Goal: Transaction & Acquisition: Purchase product/service

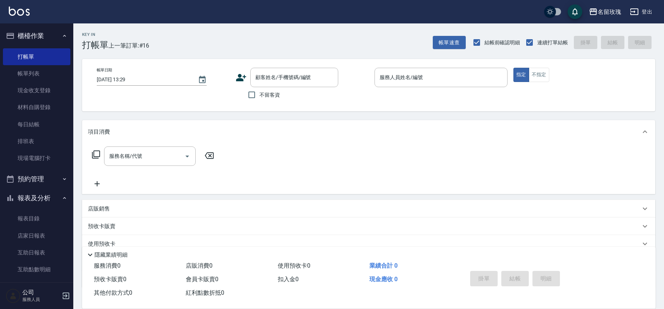
click at [177, 34] on div "Key In 打帳單 上一筆訂單:#16 帳單速查 結帳前確認明細 連續打單結帳 掛單 結帳 明細" at bounding box center [364, 36] width 582 height 27
click at [26, 73] on link "帳單列表" at bounding box center [36, 73] width 67 height 17
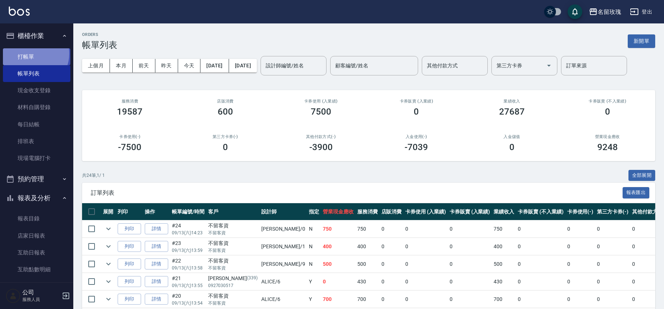
click at [32, 54] on link "打帳單" at bounding box center [36, 56] width 67 height 17
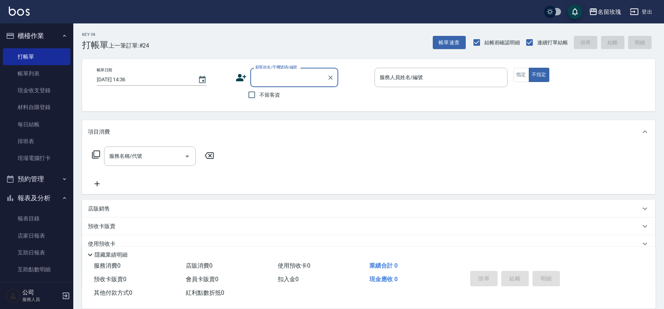
click at [38, 31] on button "櫃檯作業" at bounding box center [36, 35] width 67 height 19
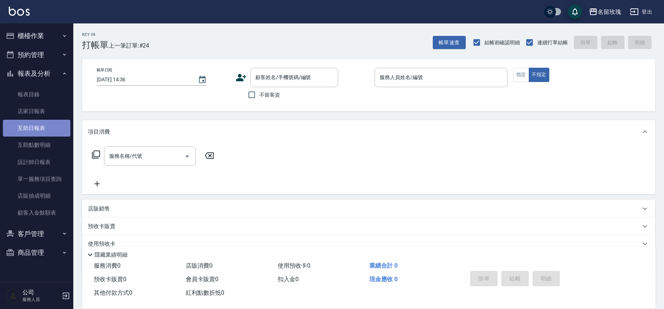
click at [55, 136] on link "互助日報表" at bounding box center [36, 128] width 67 height 17
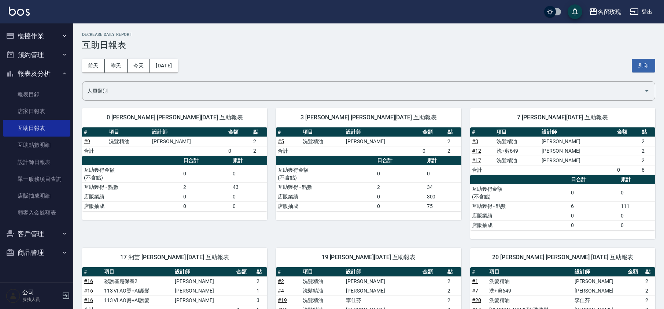
click at [216, 48] on h3 "互助日報表" at bounding box center [368, 45] width 573 height 10
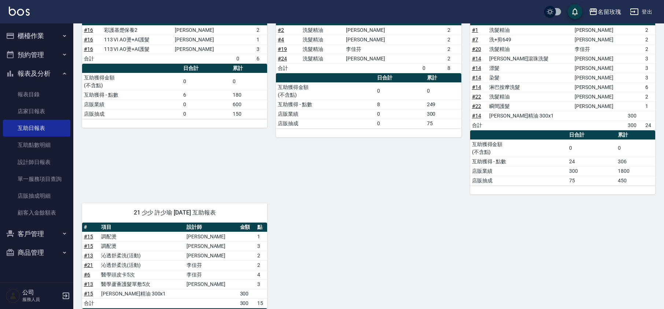
scroll to position [195, 0]
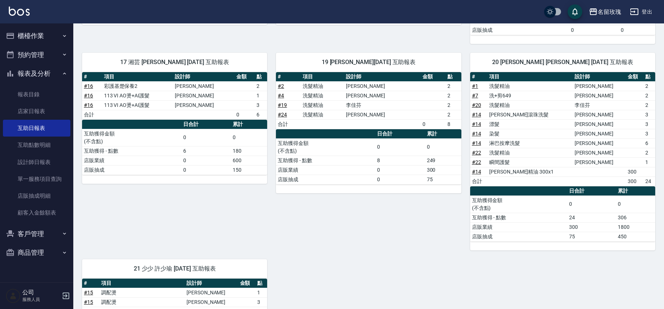
click at [45, 70] on button "報表及分析" at bounding box center [36, 73] width 67 height 19
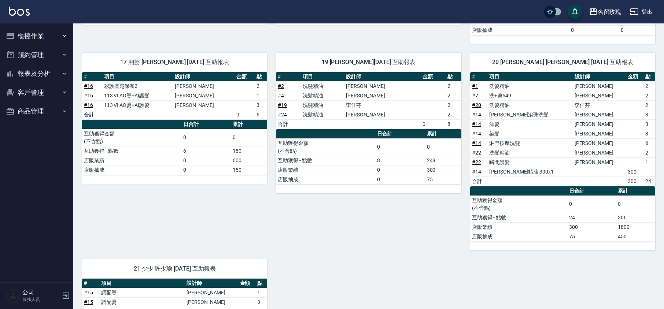
click at [31, 23] on ul "櫃檯作業 打帳單 帳單列表 現金收支登錄 材料自購登錄 每日結帳 排班表 現場電腦打卡 預約管理 預約管理 單日預約紀錄 單週預約紀錄 報表及分析 報表目錄 …" at bounding box center [36, 73] width 67 height 100
click at [31, 33] on button "櫃檯作業" at bounding box center [36, 35] width 67 height 19
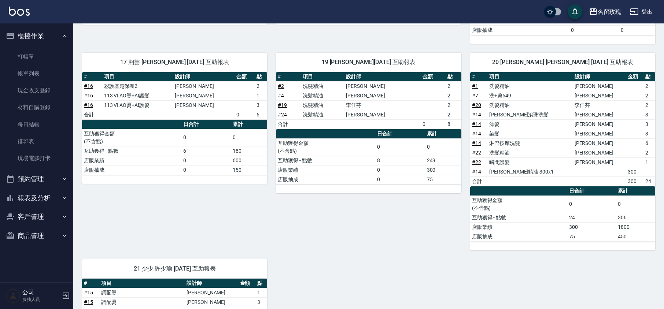
click at [35, 47] on ul "打帳單 帳單列表 現金收支登錄 材料自購登錄 每日結帳 排班表 現場電腦打卡" at bounding box center [36, 107] width 67 height 125
click at [36, 52] on link "打帳單" at bounding box center [36, 56] width 67 height 17
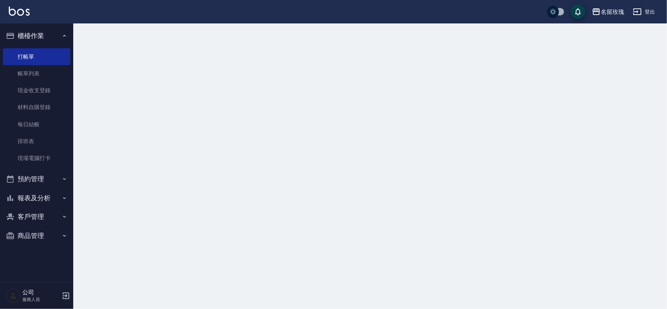
click at [34, 36] on button "櫃檯作業" at bounding box center [36, 35] width 67 height 19
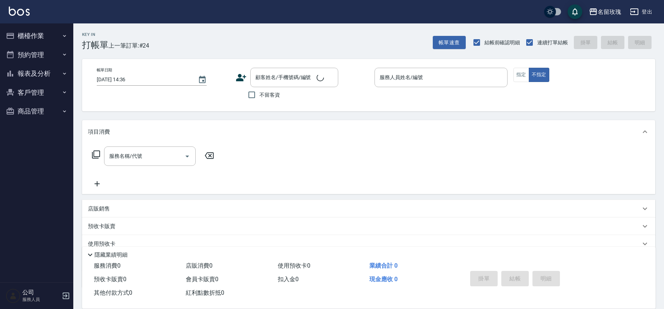
click at [192, 28] on div "Key In 打帳單 上一筆訂單:#24 帳單速查 結帳前確認明細 連續打單結帳 掛單 結帳 明細" at bounding box center [364, 36] width 582 height 27
click at [251, 19] on div "名留玫瑰 登出" at bounding box center [332, 11] width 664 height 23
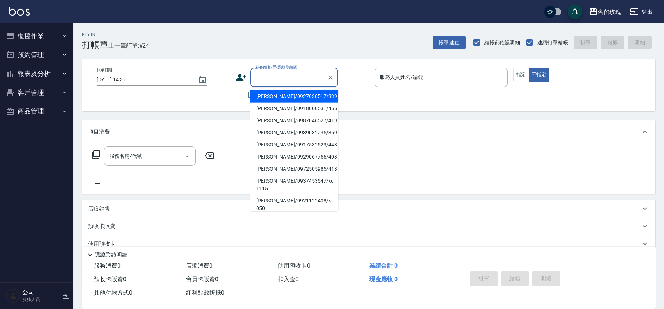
click at [273, 76] on input "顧客姓名/手機號碼/編號" at bounding box center [289, 77] width 70 height 13
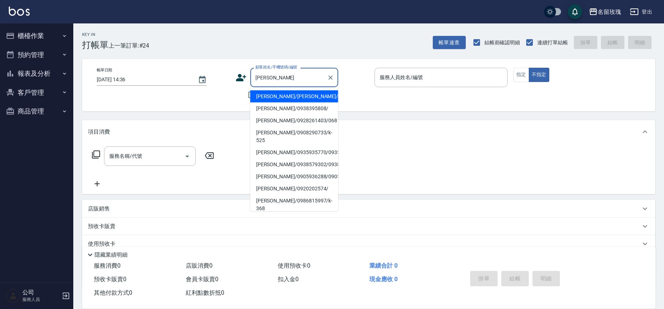
click at [277, 132] on li "[PERSON_NAME]/0908290733/k-525" at bounding box center [294, 137] width 88 height 20
type input "[PERSON_NAME]/0908290733/k-525"
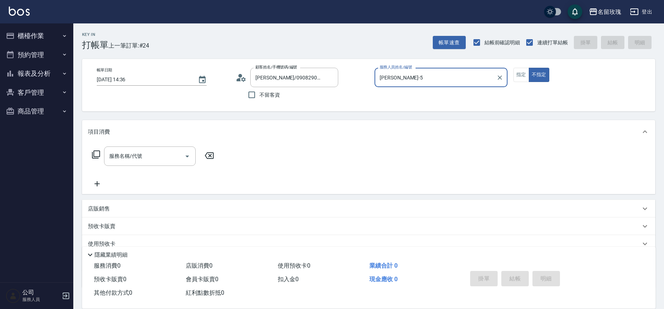
type input "[PERSON_NAME]-5"
click at [527, 78] on button "指定" at bounding box center [522, 75] width 16 height 14
click at [141, 153] on input "服務名稱/代號" at bounding box center [144, 156] width 74 height 13
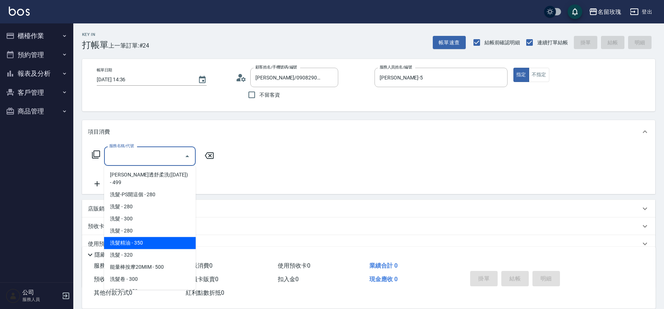
scroll to position [293, 0]
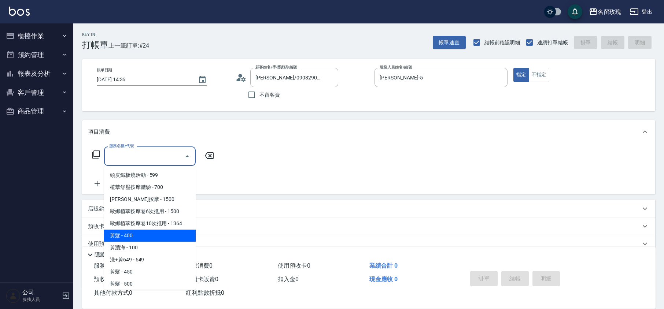
click at [137, 230] on span "剪髮 - 400" at bounding box center [150, 236] width 92 height 12
type input "剪髮(301)"
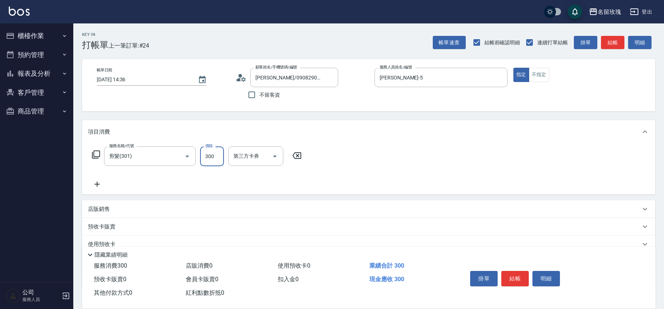
type input "300"
click at [193, 89] on div "帳單日期 [DATE] 14:36 顧客姓名/手機號碼/編號 [PERSON_NAME]/0908290733/k-525 顧客姓名/手機號碼/編號 不留客資…" at bounding box center [369, 85] width 556 height 35
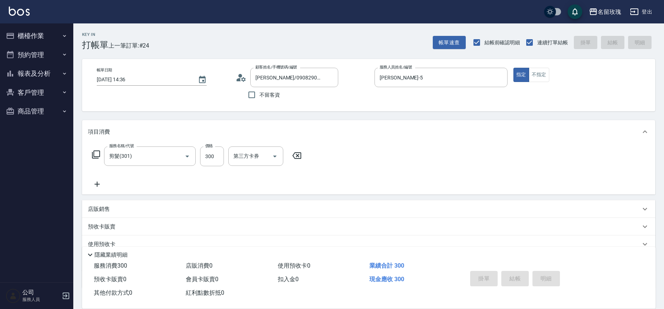
type input "[DATE] 14:39"
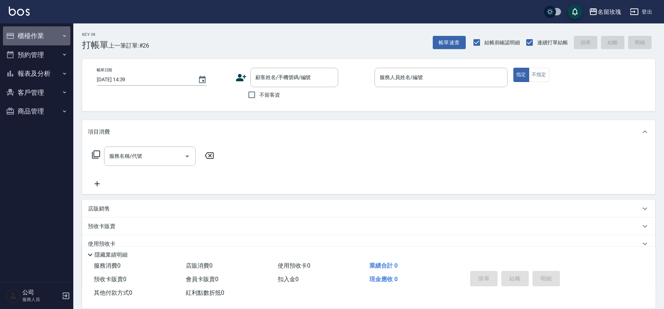
click at [45, 34] on button "櫃檯作業" at bounding box center [36, 35] width 67 height 19
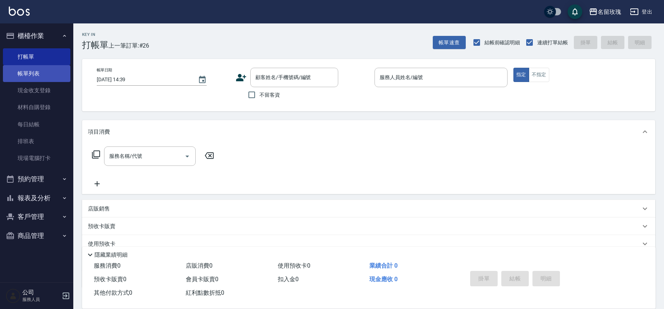
click at [39, 73] on link "帳單列表" at bounding box center [36, 73] width 67 height 17
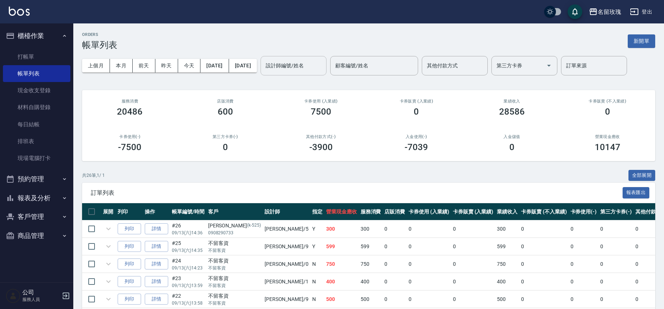
click at [317, 67] on div "設計師編號/姓名 設計師編號/姓名" at bounding box center [294, 65] width 66 height 19
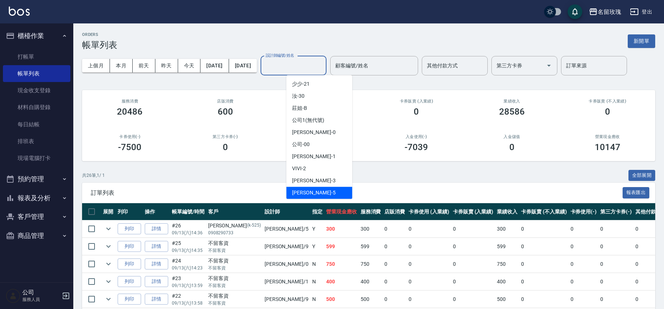
click at [304, 191] on span "[PERSON_NAME] -5" at bounding box center [313, 193] width 43 height 8
type input "[PERSON_NAME]-5"
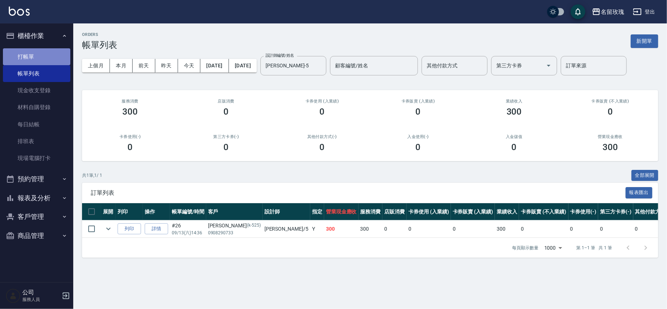
click at [23, 57] on link "打帳單" at bounding box center [36, 56] width 67 height 17
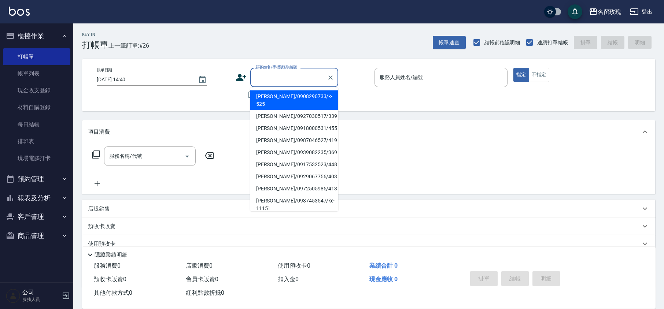
click at [291, 78] on input "顧客姓名/手機號碼/編號" at bounding box center [289, 77] width 70 height 13
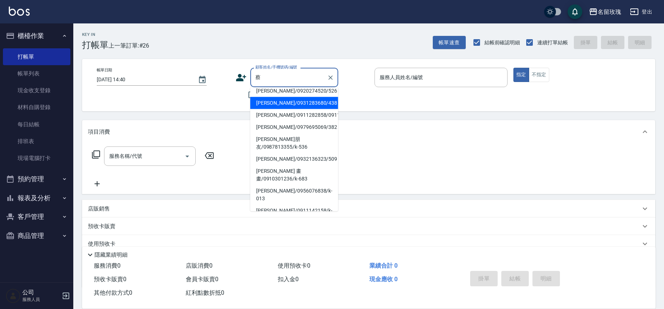
scroll to position [97, 0]
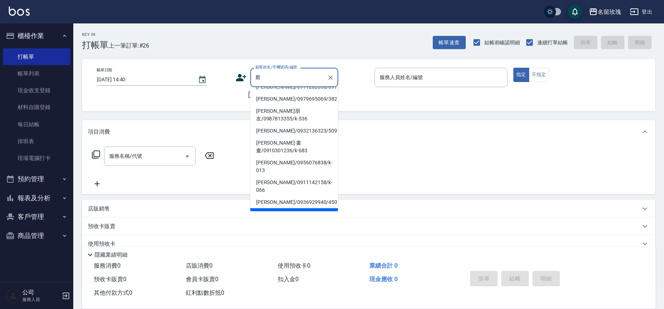
click at [263, 93] on li "[PERSON_NAME]/0911282858/0911282858" at bounding box center [294, 87] width 88 height 12
type input "[PERSON_NAME]/0911282858/0911282858"
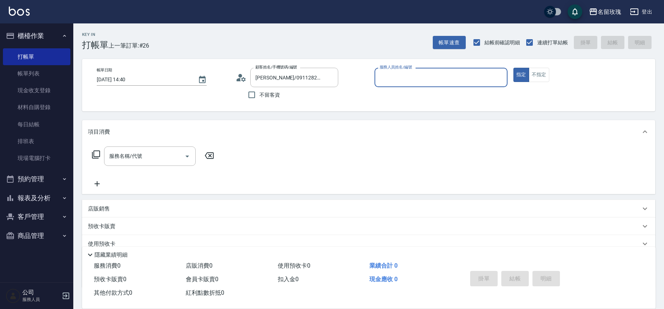
type input "[PERSON_NAME]-7"
click at [281, 74] on input "[PERSON_NAME]/0911282858/0911282858" at bounding box center [289, 77] width 70 height 13
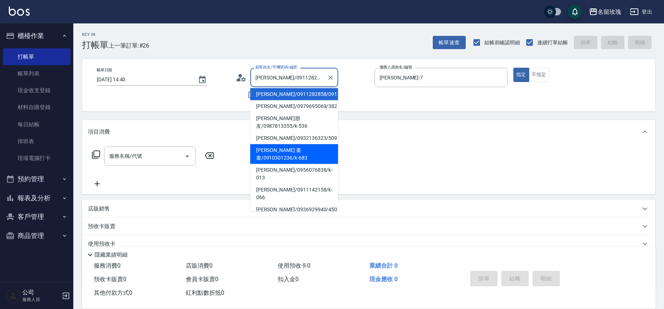
scroll to position [147, 0]
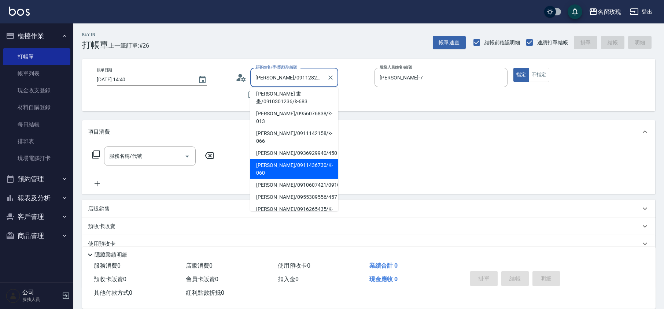
click at [286, 159] on li "[PERSON_NAME]/0911436730/K-060" at bounding box center [294, 169] width 88 height 20
type input "[PERSON_NAME]/0911436730/K-060"
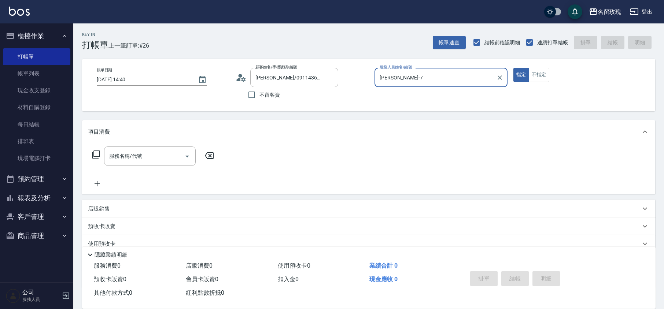
type input "[PERSON_NAME]-5"
click at [98, 157] on icon at bounding box center [96, 154] width 9 height 9
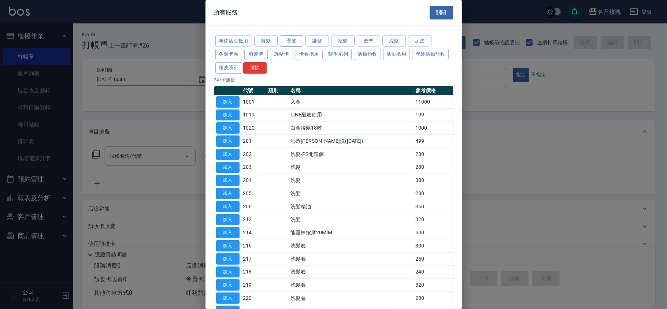
click at [297, 36] on button "燙髮" at bounding box center [291, 41] width 23 height 11
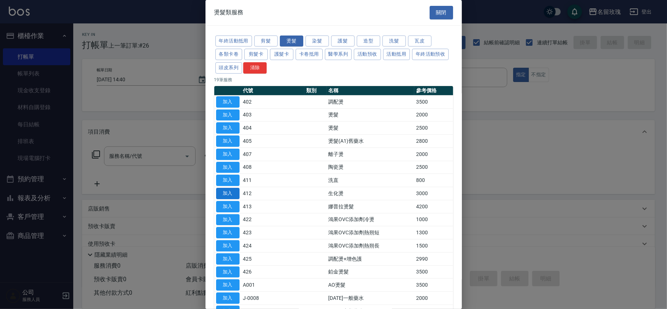
click at [232, 195] on button "加入" at bounding box center [227, 193] width 23 height 11
type input "生化燙(412)"
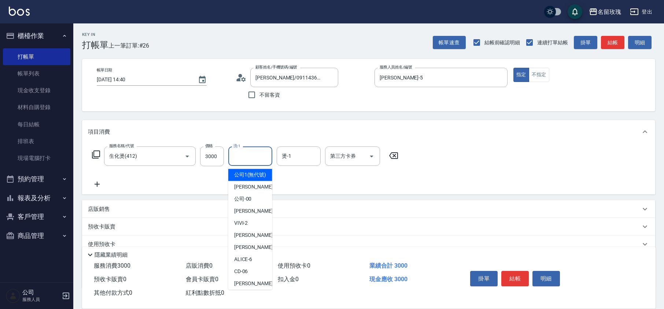
click at [235, 153] on div "洗-1 洗-1" at bounding box center [250, 156] width 44 height 19
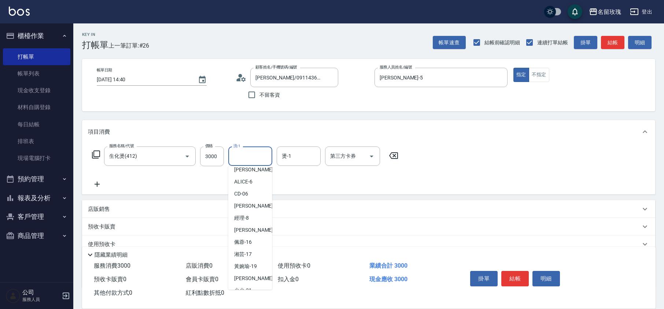
scroll to position [144, 0]
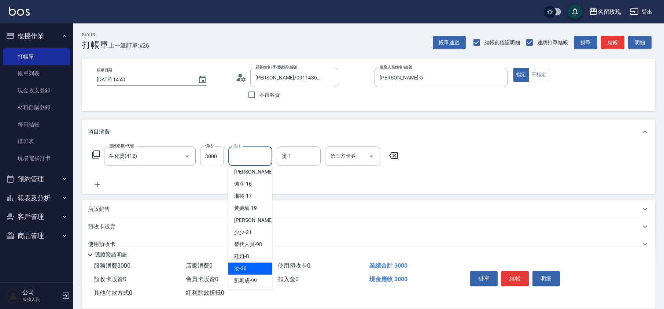
click at [256, 267] on div "汝 -30" at bounding box center [250, 269] width 44 height 12
type input "汝-30"
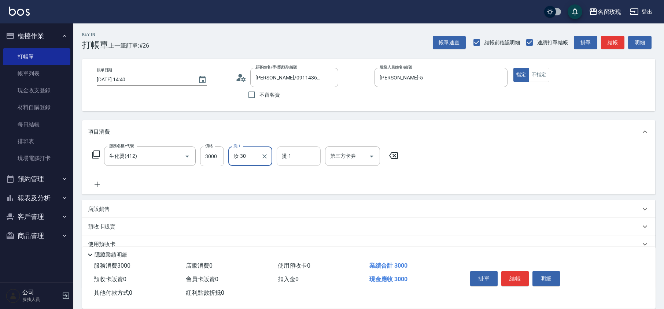
click at [301, 150] on input "燙-1" at bounding box center [298, 156] width 37 height 13
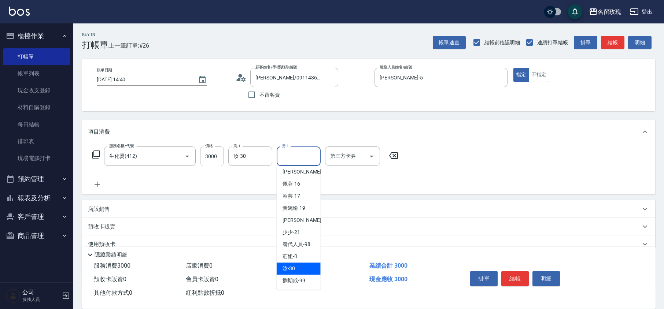
click at [289, 266] on span "汝 -30" at bounding box center [289, 269] width 12 height 8
type input "汝-30"
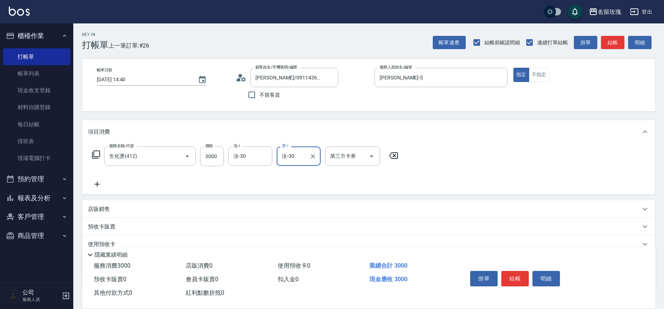
click at [269, 174] on div "服務名稱/代號 生化燙(412) 服務名稱/代號 價格 3000 價格 洗-1 汝-30 洗-1 燙-1 汝-30 燙-1 第三方卡券 第三方卡券" at bounding box center [245, 168] width 315 height 42
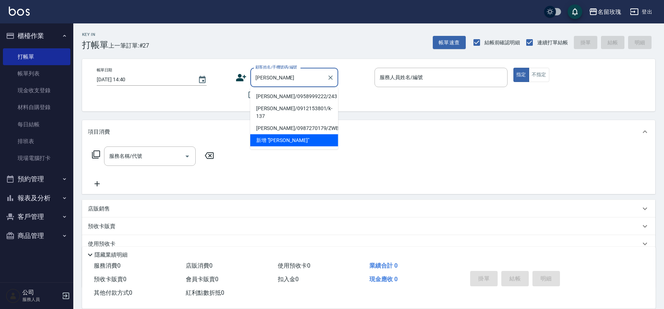
click at [294, 93] on li "[PERSON_NAME]/0958999222/243" at bounding box center [294, 97] width 88 height 12
type input "[PERSON_NAME]/0958999222/243"
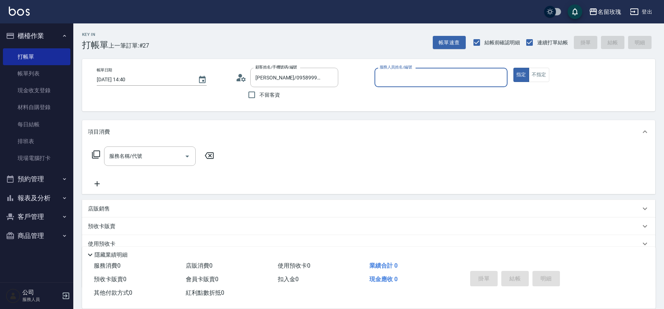
type input "[PERSON_NAME]-5"
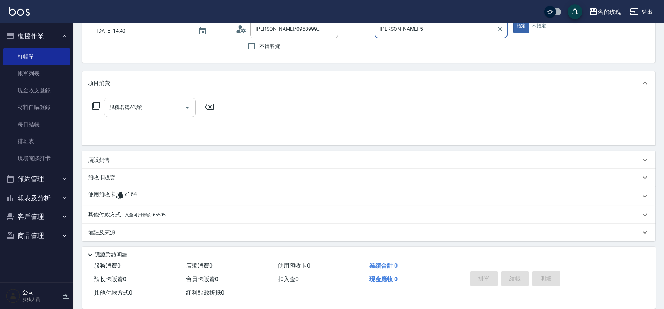
scroll to position [50, 0]
click at [135, 197] on span "x164" at bounding box center [130, 195] width 13 height 11
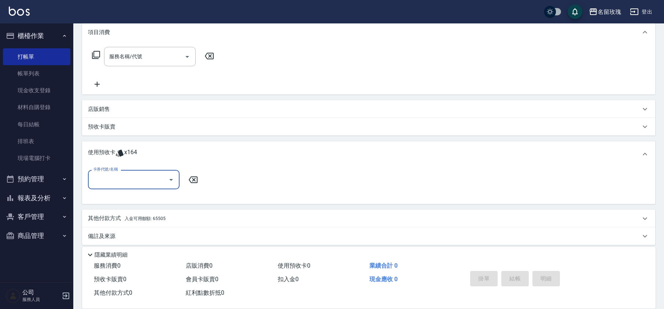
scroll to position [100, 0]
click at [169, 177] on icon "Open" at bounding box center [171, 179] width 9 height 9
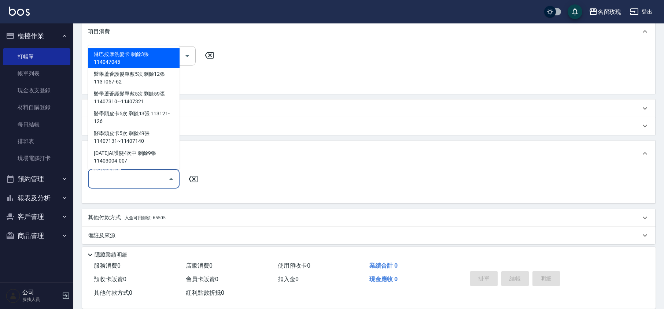
drag, startPoint x: 143, startPoint y: 54, endPoint x: 147, endPoint y: 57, distance: 5.0
click at [143, 54] on div "淋巴按摩洗髮卡 剩餘3張 114047045" at bounding box center [134, 58] width 92 height 20
type input "淋巴按摩洗髮卡 114047045"
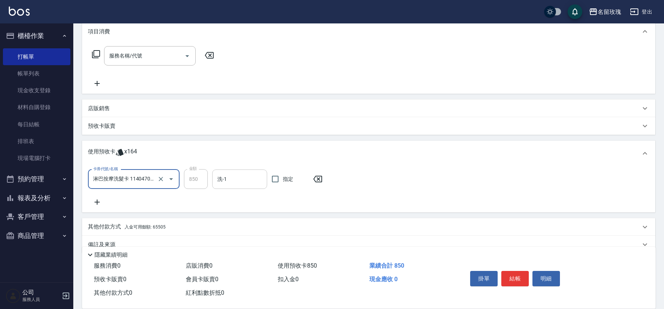
click at [226, 178] on input "洗-1" at bounding box center [240, 179] width 48 height 13
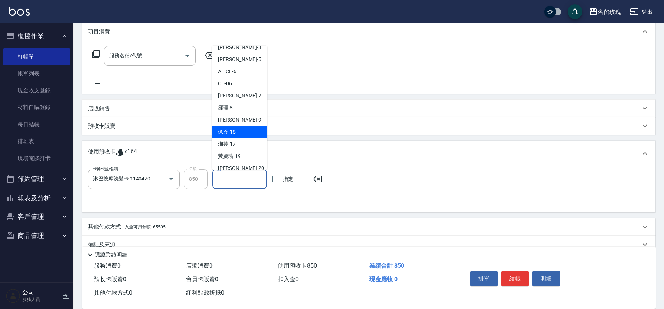
scroll to position [136, 0]
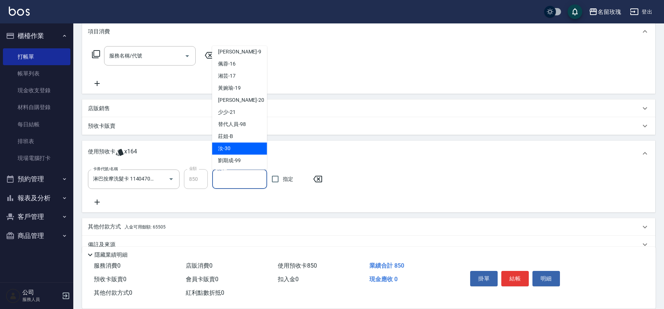
click at [233, 146] on div "汝 -30" at bounding box center [239, 149] width 55 height 12
type input "汝-30"
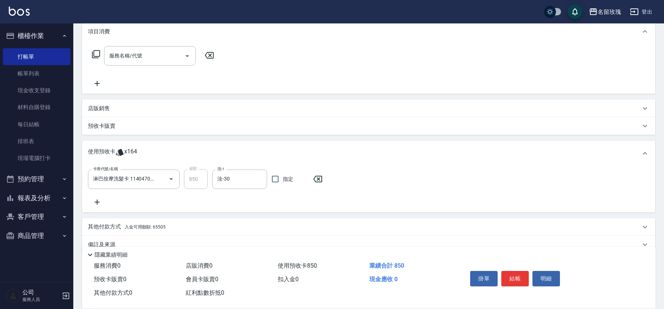
click at [99, 200] on icon at bounding box center [97, 202] width 18 height 9
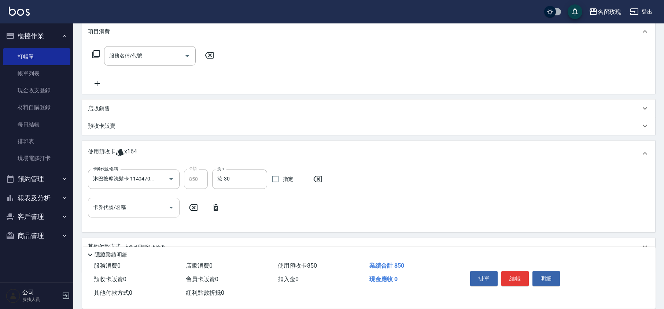
click at [172, 209] on icon "Open" at bounding box center [171, 207] width 9 height 9
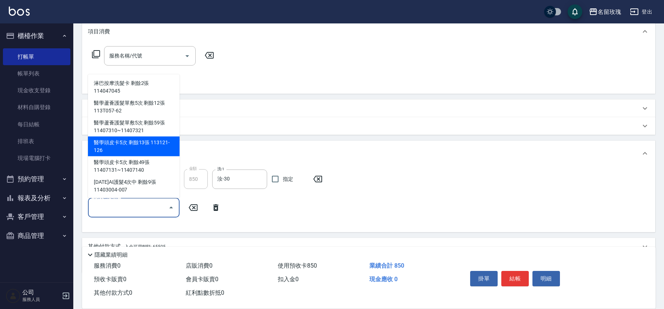
click at [165, 144] on div "醫學頭皮卡5次 剩餘13張 113121-126" at bounding box center [134, 147] width 92 height 20
type input "醫學頭皮卡5次 113121-126"
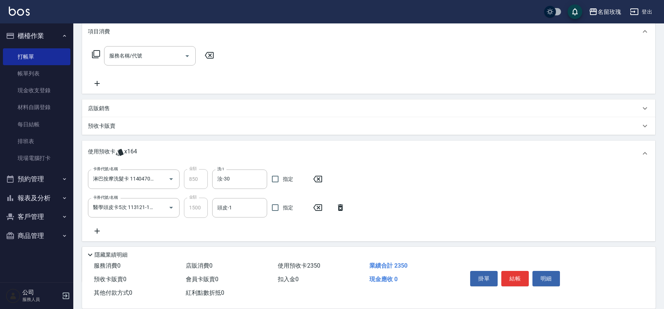
click at [246, 220] on div "卡券代號/名稱 淋巴按摩洗髮卡 114047045 卡券代號/名稱 金額 850 金額 洗-1 汝-30 洗-1 指定 卡券代號/名稱 醫學頭皮卡5次 113…" at bounding box center [369, 202] width 562 height 66
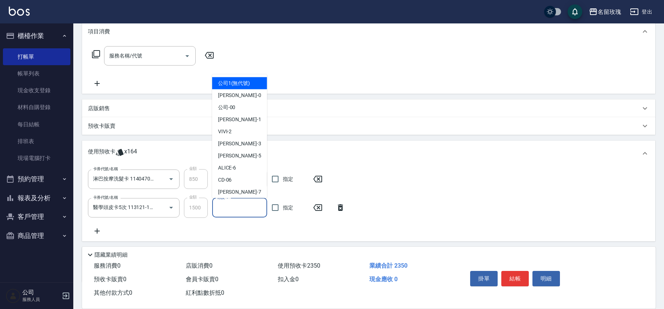
click at [249, 207] on input "頭皮-1" at bounding box center [240, 208] width 48 height 13
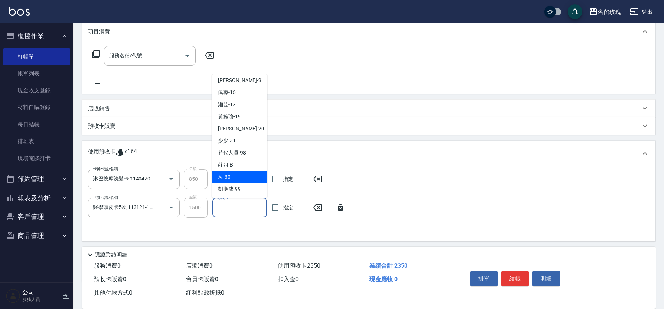
click at [227, 177] on span "汝 -30" at bounding box center [224, 177] width 12 height 8
type input "汝-30"
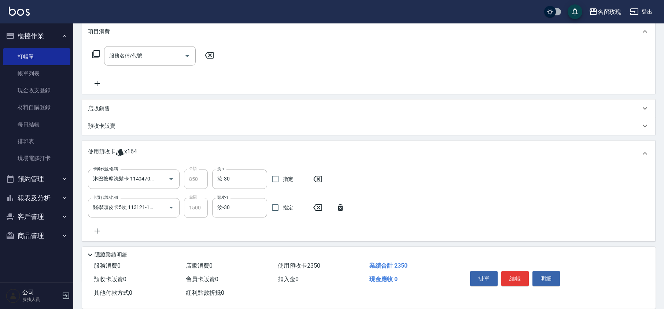
click at [98, 231] on icon at bounding box center [97, 231] width 5 height 5
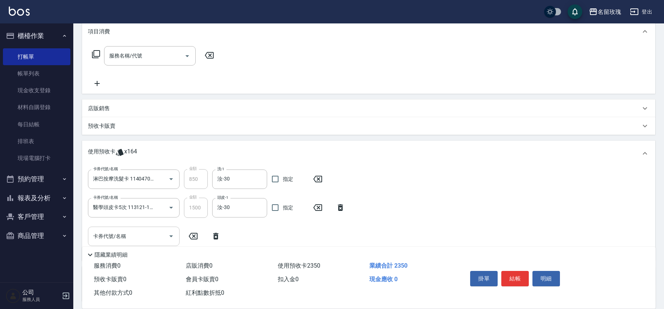
click at [169, 234] on icon "Open" at bounding box center [171, 236] width 9 height 9
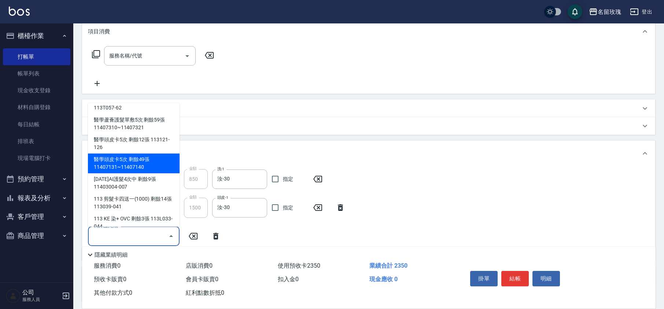
scroll to position [49, 0]
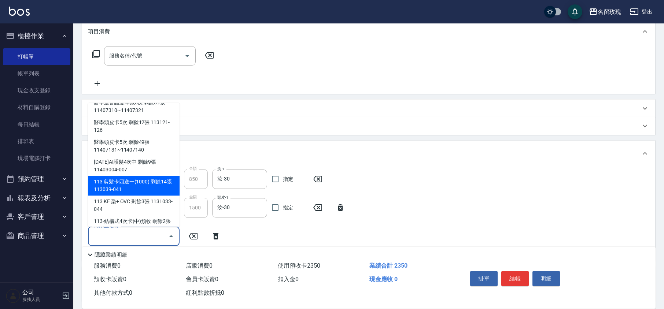
click at [154, 183] on div "113 剪髮卡四送一(1000) 剩餘14張 113039-041" at bounding box center [134, 186] width 92 height 20
type input "113 剪髮卡四送一[PHONE_NUMBER]"
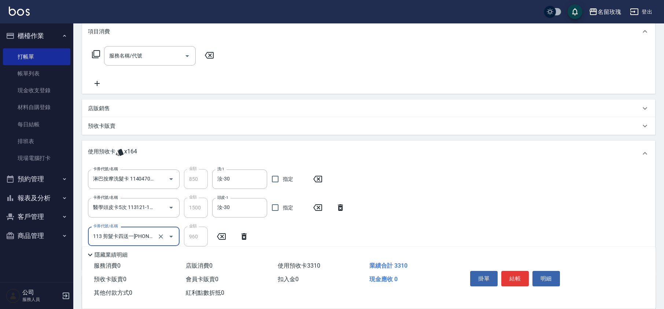
scroll to position [171, 0]
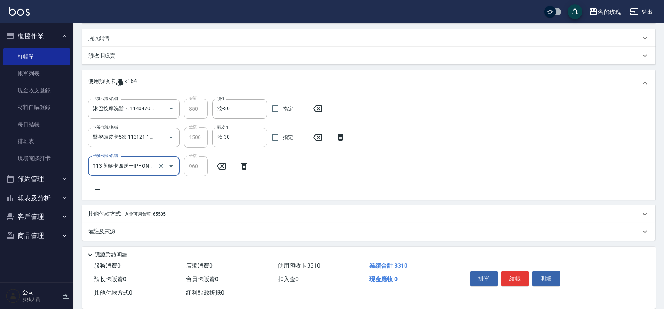
click at [288, 188] on div "卡券代號/名稱 淋巴按摩洗髮卡 114047045 卡券代號/名稱 金額 850 金額 洗-1 汝-30 洗-1 指定 卡券代號/名稱 醫學頭皮卡5次 113…" at bounding box center [369, 146] width 562 height 95
click at [101, 232] on p "備註及來源" at bounding box center [101, 232] width 27 height 8
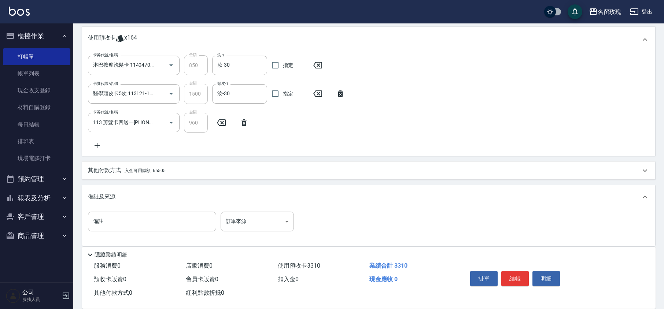
scroll to position [220, 0]
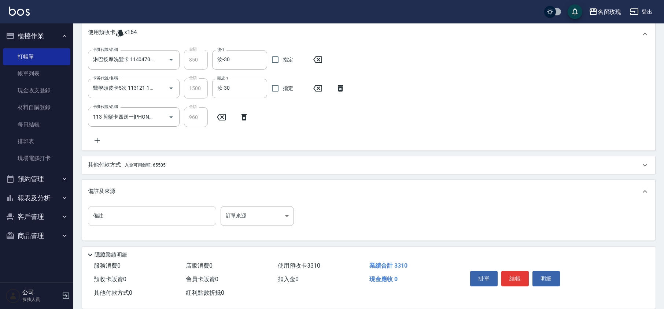
click at [119, 220] on input "備註" at bounding box center [152, 216] width 128 height 20
type input "豆爸"
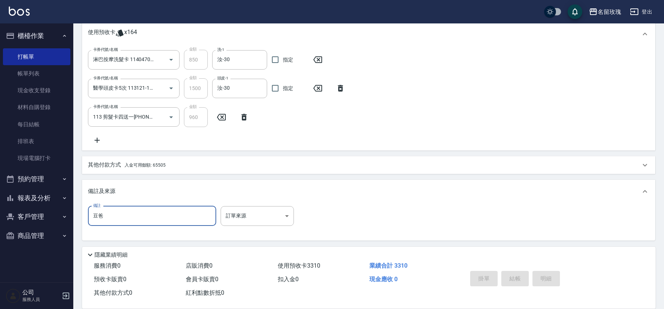
type input "[DATE] 14:41"
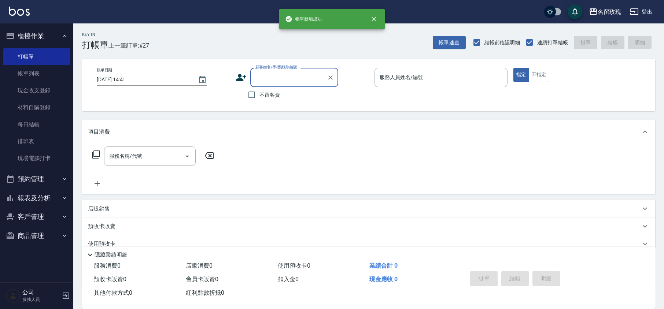
scroll to position [0, 0]
drag, startPoint x: 41, startPoint y: 55, endPoint x: 52, endPoint y: 40, distance: 18.6
click at [41, 56] on link "打帳單" at bounding box center [36, 56] width 67 height 17
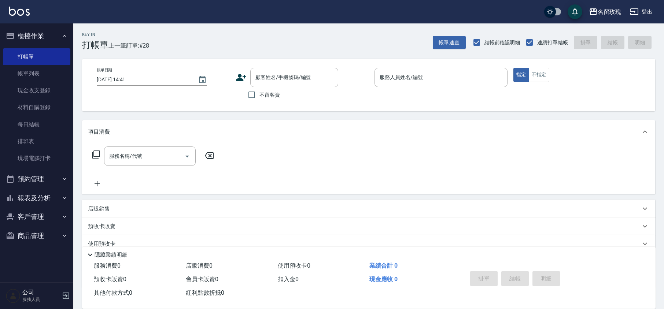
click at [59, 29] on button "櫃檯作業" at bounding box center [36, 35] width 67 height 19
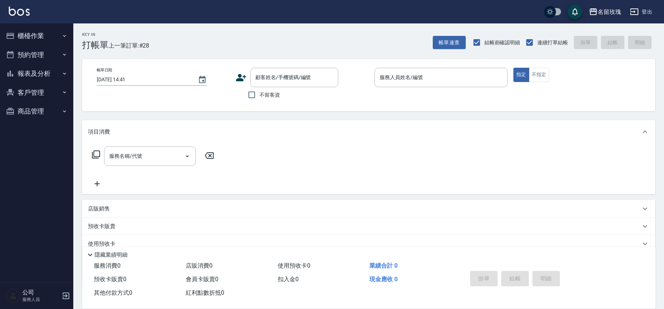
click at [224, 49] on div "Key In 打帳單 上一筆訂單:#28 帳單速查 結帳前確認明細 連續打單結帳 掛單 結帳 明細" at bounding box center [364, 36] width 582 height 27
click at [265, 74] on input "顧客姓名/手機號碼/編號" at bounding box center [289, 77] width 70 height 13
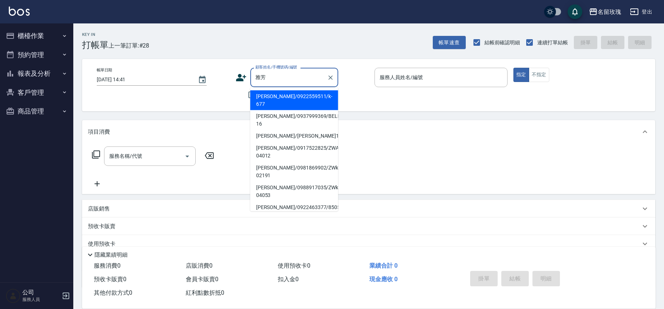
click at [295, 93] on li "[PERSON_NAME]/0922559511/k-677" at bounding box center [294, 101] width 88 height 20
type input "[PERSON_NAME]/0922559511/k-677"
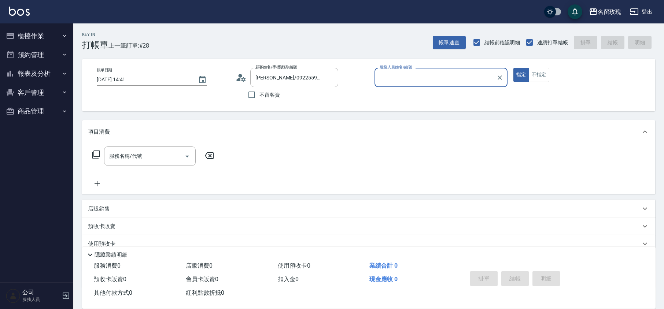
type input "[PERSON_NAME]-5"
click at [245, 78] on icon at bounding box center [241, 77] width 11 height 11
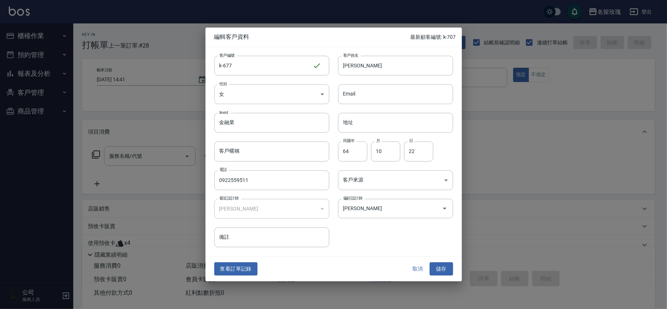
click at [422, 266] on button "取消" at bounding box center [417, 269] width 23 height 14
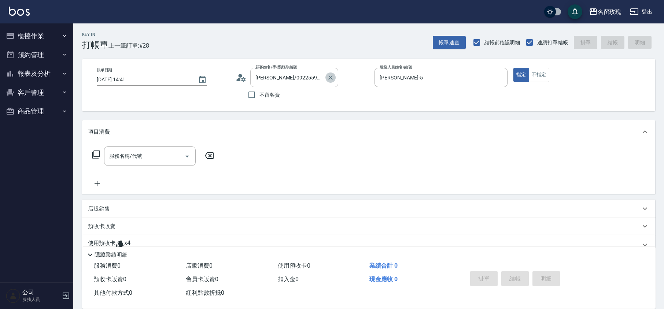
click at [331, 77] on icon "Clear" at bounding box center [330, 78] width 4 height 4
click at [319, 44] on div "Key In 打帳單 上一筆訂單:#28 帳單速查 結帳前確認明細 連續打單結帳 掛單 結帳 明細" at bounding box center [364, 36] width 582 height 27
click at [404, 78] on input "[PERSON_NAME]-5" at bounding box center [435, 77] width 115 height 13
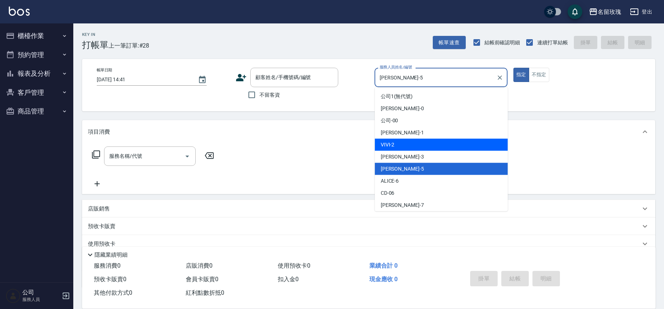
click at [393, 147] on span "VIVI -2" at bounding box center [388, 145] width 14 height 8
type input "VIVI-2"
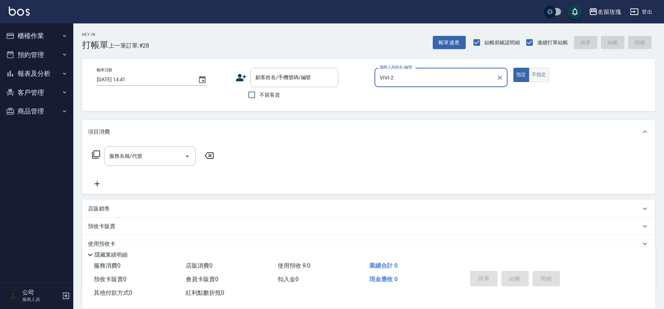
click at [537, 75] on button "不指定" at bounding box center [539, 75] width 21 height 14
click at [161, 154] on input "服務名稱/代號" at bounding box center [144, 156] width 74 height 13
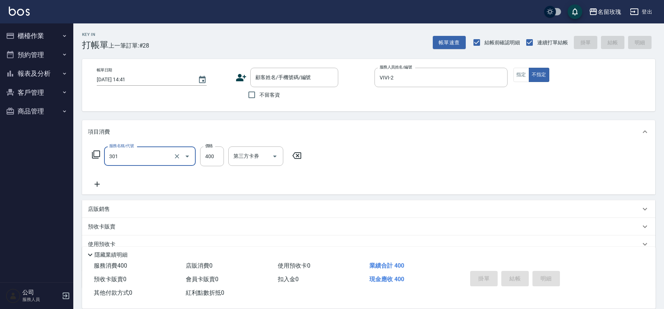
type input "剪髮(301)"
click at [251, 94] on input "不留客資" at bounding box center [251, 94] width 15 height 15
checkbox input "true"
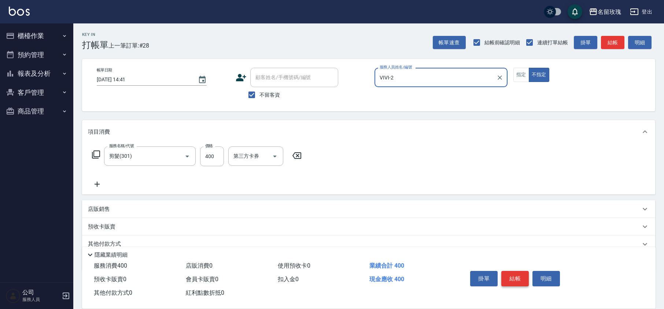
click at [515, 275] on button "結帳" at bounding box center [514, 278] width 27 height 15
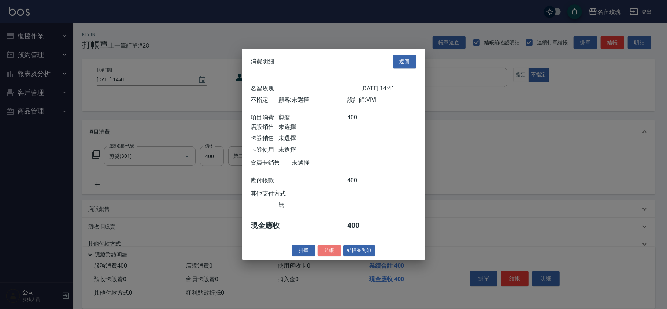
click at [331, 254] on button "結帳" at bounding box center [329, 250] width 23 height 11
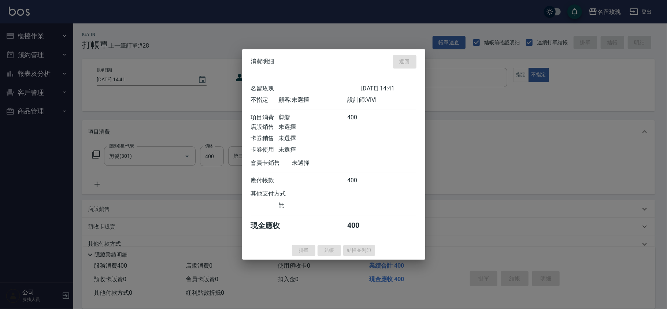
type input "[DATE] 14:58"
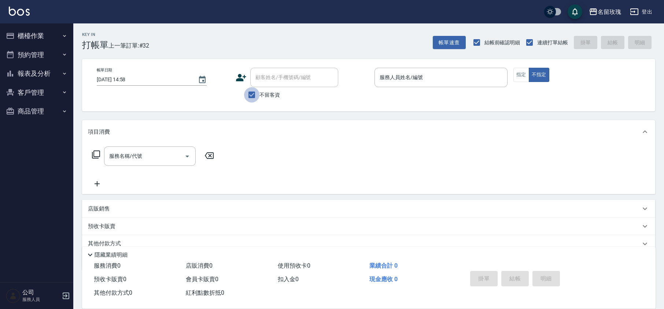
click at [251, 95] on input "不留客資" at bounding box center [251, 94] width 15 height 15
checkbox input "false"
click at [265, 79] on input "顧客姓名/手機號碼/編號" at bounding box center [289, 77] width 70 height 13
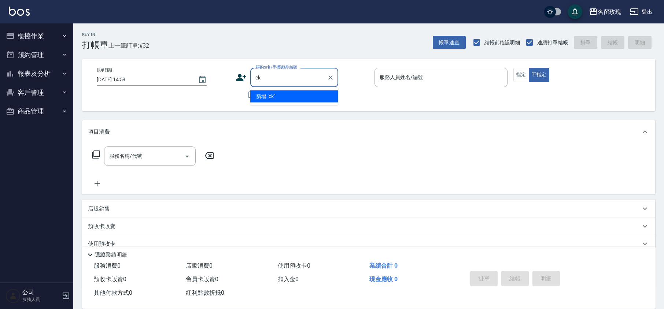
type input "c"
click at [295, 96] on li "[PERSON_NAME]/[PERSON_NAME]1930/vi-11261" at bounding box center [294, 101] width 88 height 20
type input "[PERSON_NAME]/[PERSON_NAME]1930/vi-11261"
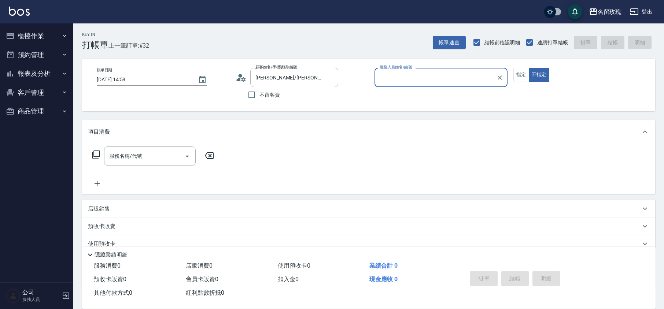
type input "VIVI-2"
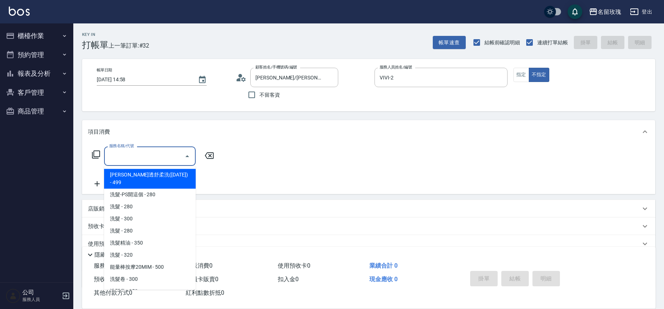
click at [141, 156] on input "服務名稱/代號" at bounding box center [144, 156] width 74 height 13
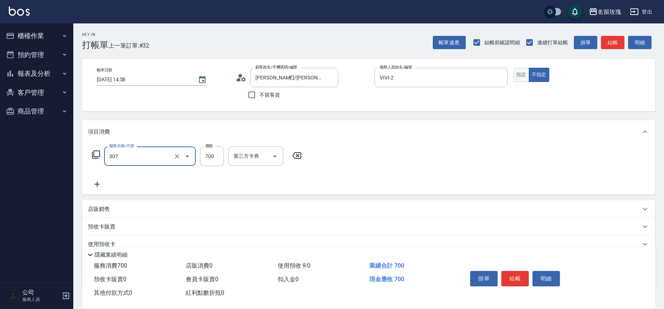
type input "剪髮(307)"
click at [522, 78] on button "指定" at bounding box center [522, 75] width 16 height 14
click at [508, 281] on button "結帳" at bounding box center [514, 278] width 27 height 15
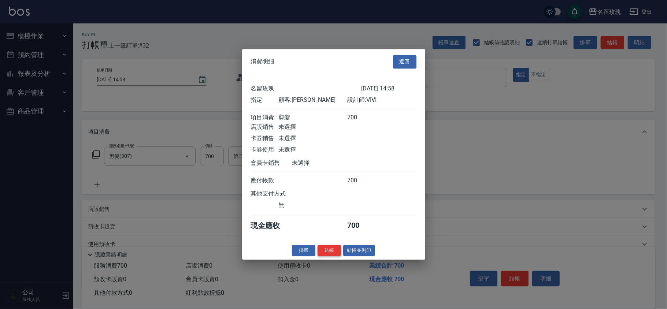
click at [327, 257] on button "結帳" at bounding box center [329, 250] width 23 height 11
